Goal: Transaction & Acquisition: Purchase product/service

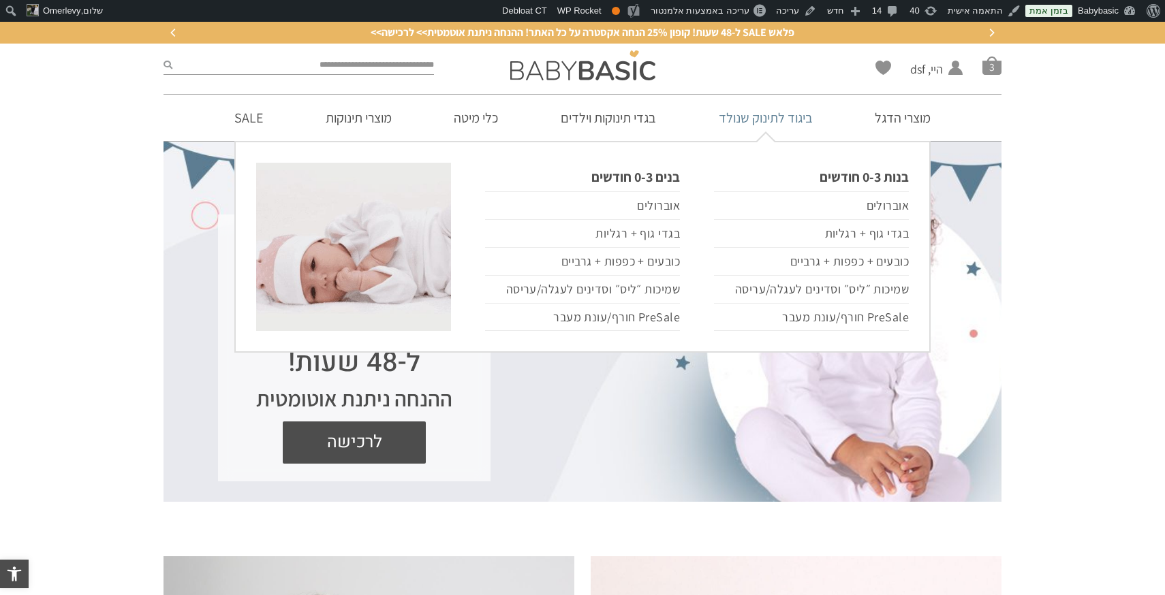
click at [768, 121] on link "ביגוד לתינוק שנולד" at bounding box center [765, 118] width 135 height 46
